Goal: Find specific page/section: Locate a particular part of the current website

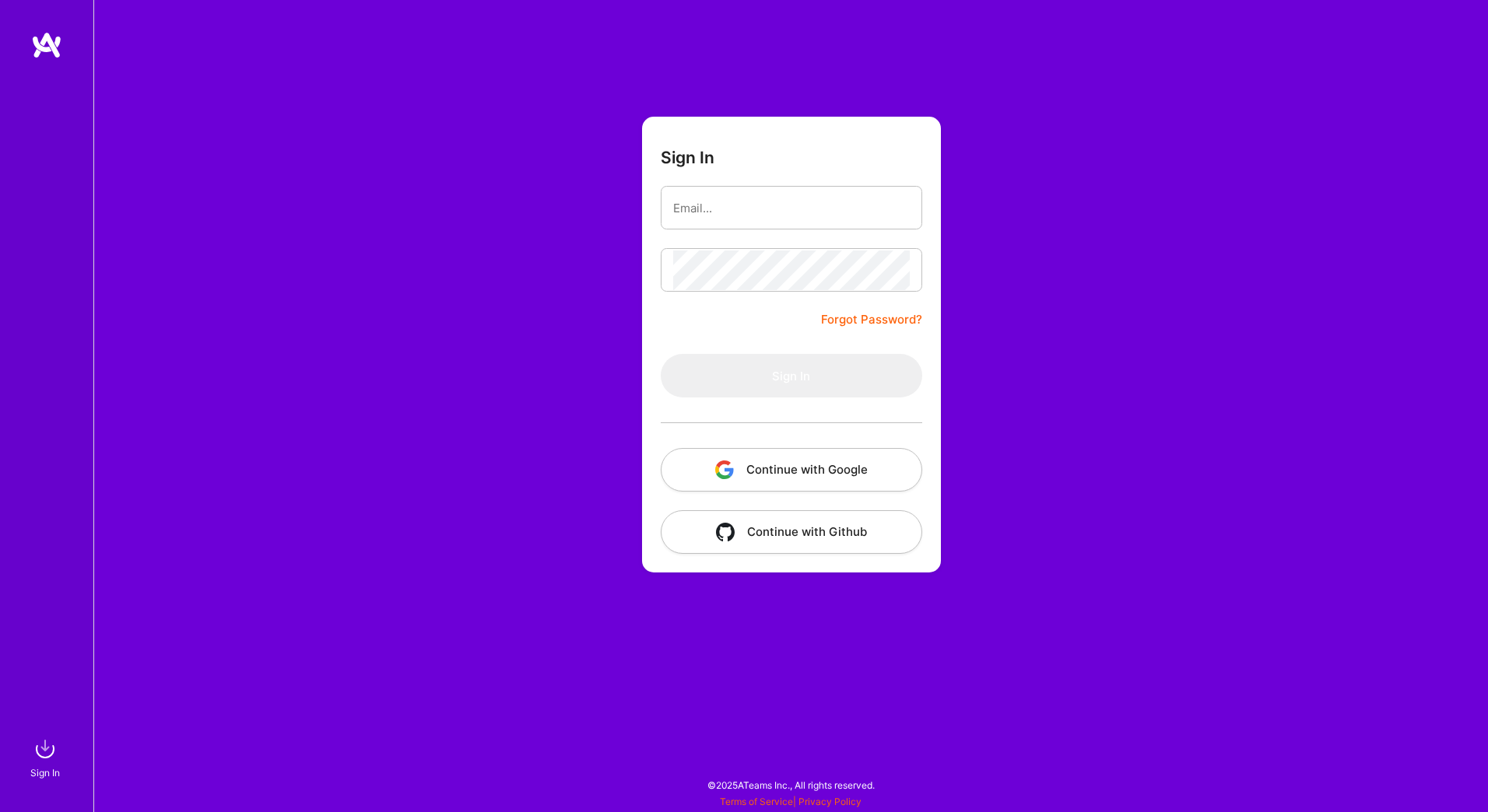
type input "[EMAIL_ADDRESS][DOMAIN_NAME]"
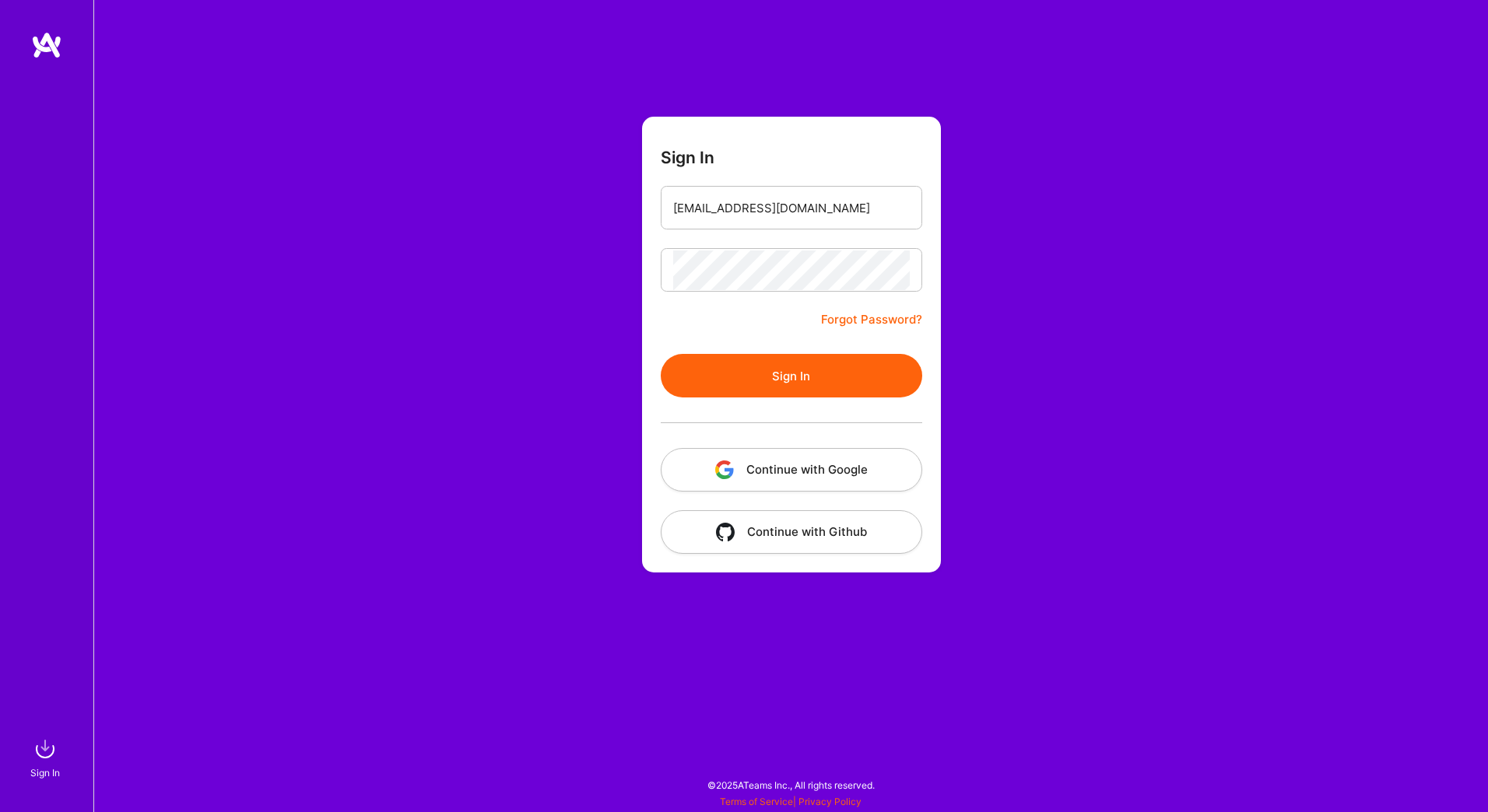
click at [818, 390] on button "Sign In" at bounding box center [792, 375] width 262 height 44
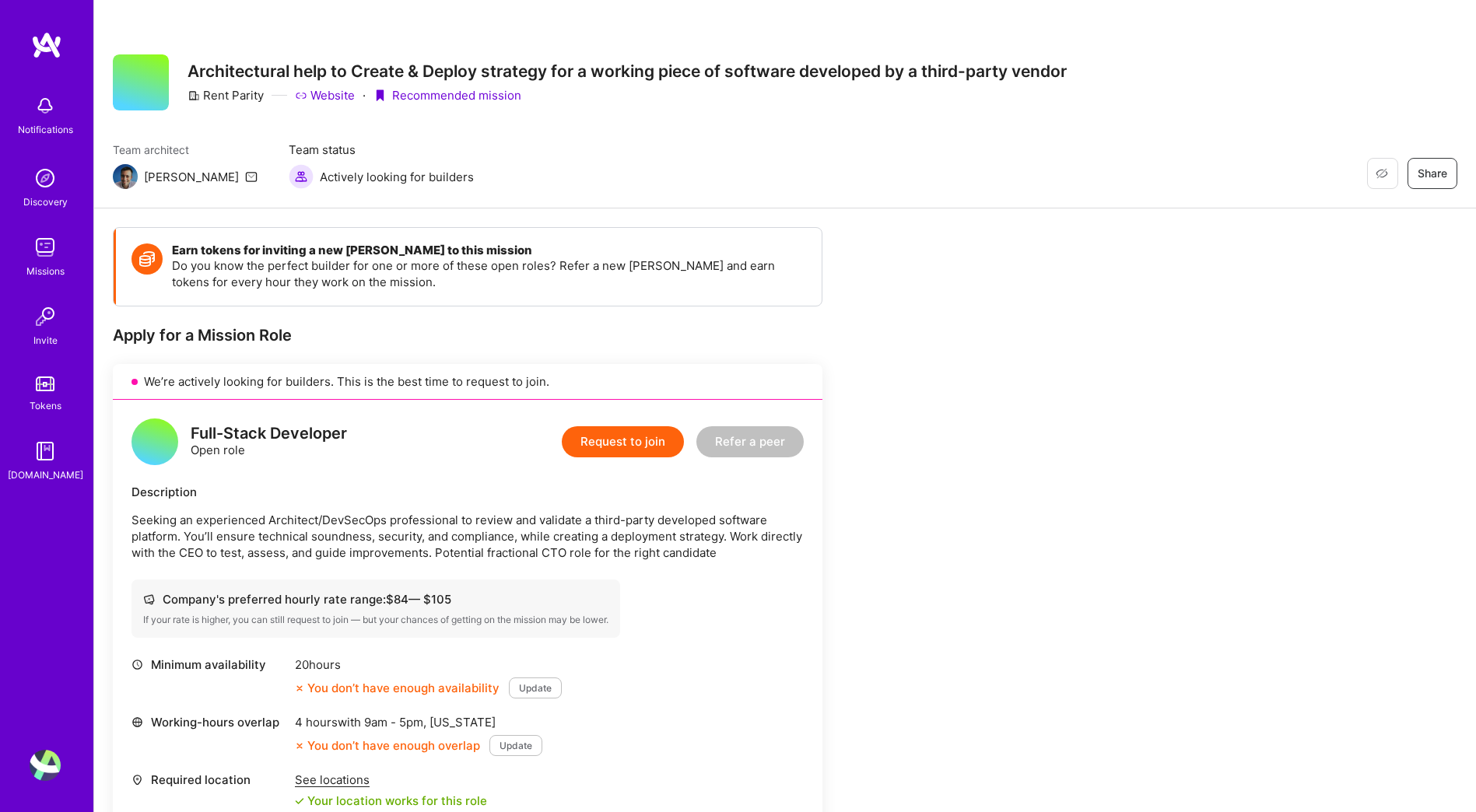
click at [210, 97] on div "Rent Parity" at bounding box center [225, 95] width 77 height 16
